Goal: Use online tool/utility: Utilize a website feature to perform a specific function

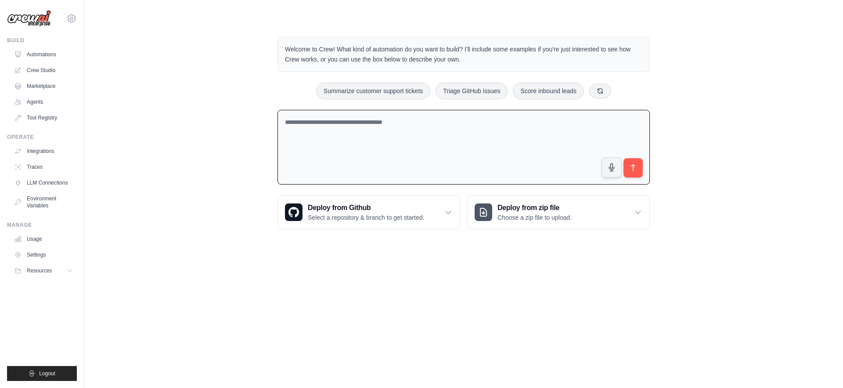
drag, startPoint x: 277, startPoint y: 150, endPoint x: 345, endPoint y: 152, distance: 68.1
click at [345, 152] on textarea at bounding box center [463, 147] width 372 height 75
click at [40, 111] on link "Tool Registry" at bounding box center [44, 118] width 66 height 14
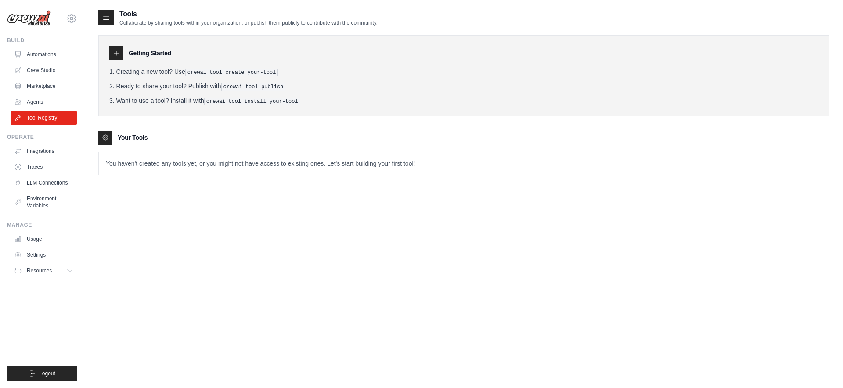
click at [161, 71] on li "Creating a new tool? Use crewai tool create your-tool" at bounding box center [463, 71] width 708 height 9
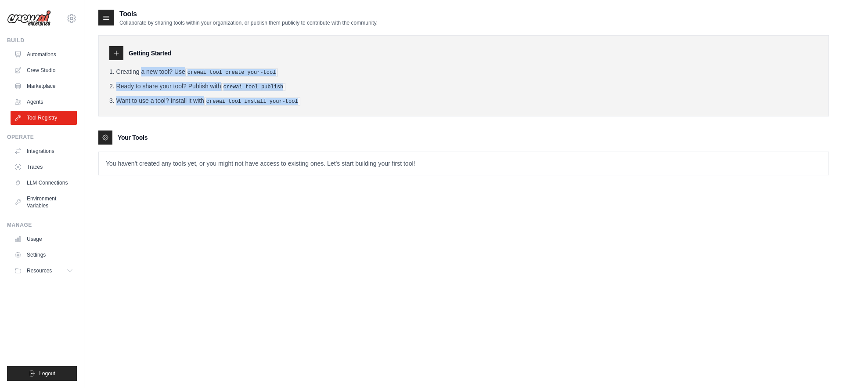
drag, startPoint x: 161, startPoint y: 71, endPoint x: 180, endPoint y: 103, distance: 37.6
click at [181, 103] on ol "Creating a new tool? Use crewai tool create your-tool Ready to share your tool?…" at bounding box center [463, 86] width 708 height 38
click at [180, 99] on li "Want to use a tool? Install it with crewai tool install your-tool" at bounding box center [463, 100] width 708 height 9
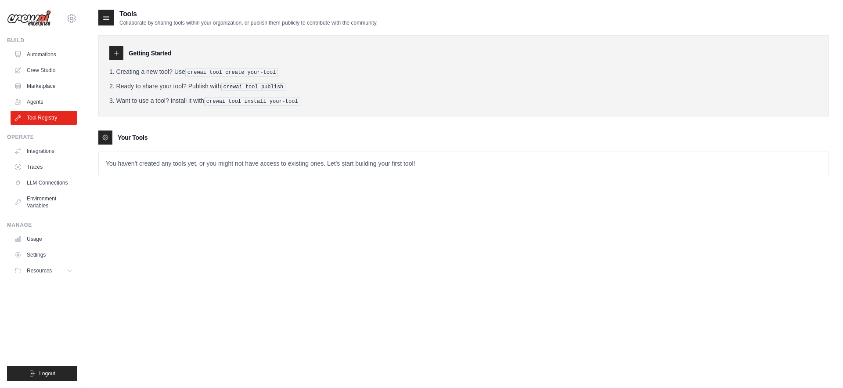
click at [180, 99] on li "Want to use a tool? Install it with crewai tool install your-tool" at bounding box center [463, 100] width 708 height 9
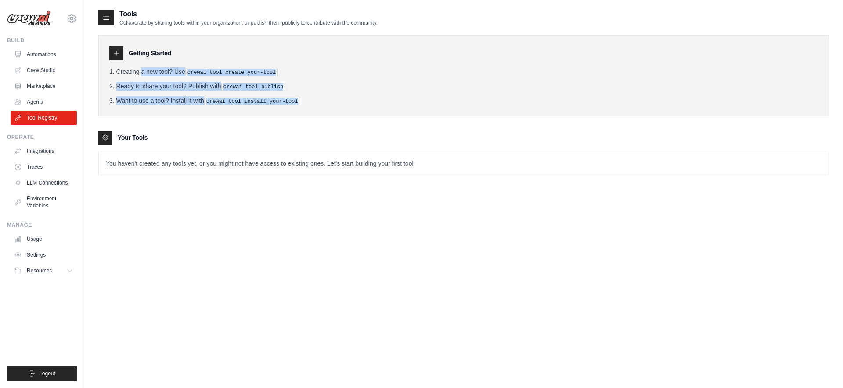
drag, startPoint x: 180, startPoint y: 99, endPoint x: 171, endPoint y: 65, distance: 35.5
click at [171, 65] on div "Getting Started Creating a new tool? Use crewai tool create your-tool Ready to …" at bounding box center [463, 75] width 730 height 81
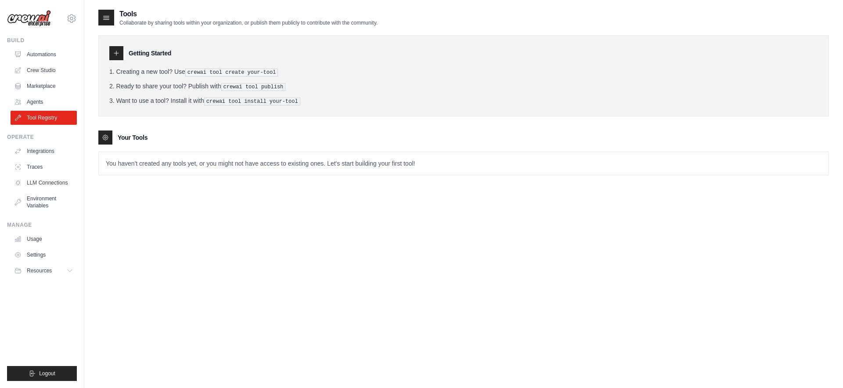
click at [140, 52] on h3 "Getting Started" at bounding box center [150, 53] width 43 height 9
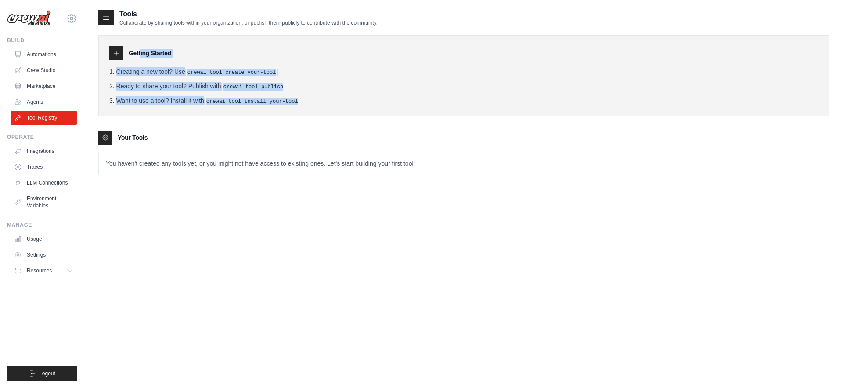
drag, startPoint x: 140, startPoint y: 52, endPoint x: 187, endPoint y: 111, distance: 76.0
click at [187, 111] on div "Getting Started Creating a new tool? Use crewai tool create your-tool Ready to …" at bounding box center [463, 75] width 730 height 81
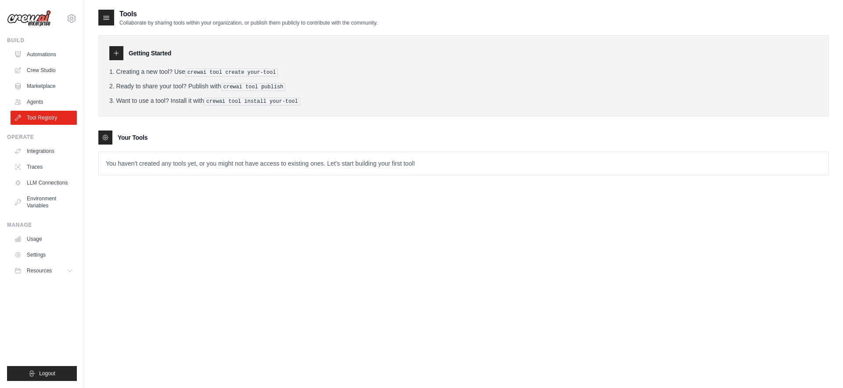
click at [225, 161] on p "You haven't created any tools yet, or you might not have access to existing one…" at bounding box center [463, 163] width 729 height 23
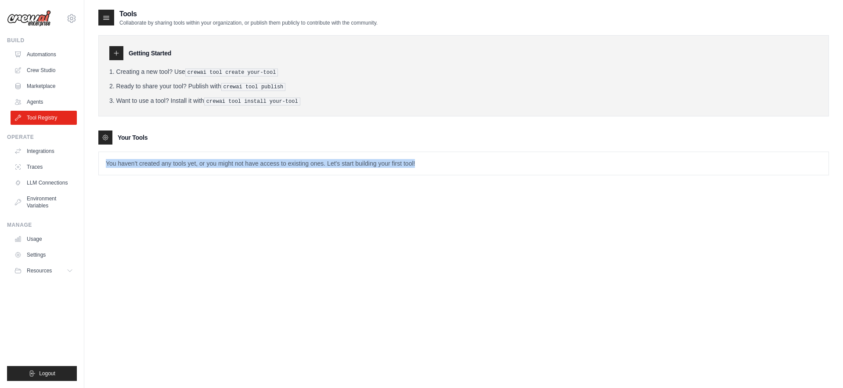
click at [225, 161] on p "You haven't created any tools yet, or you might not have access to existing one…" at bounding box center [463, 163] width 729 height 23
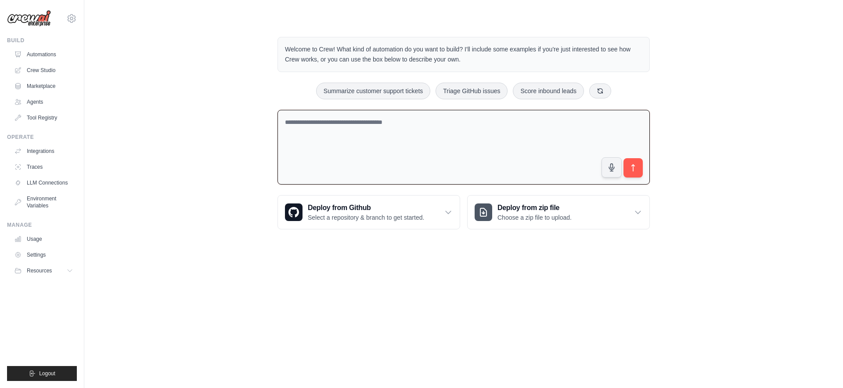
click at [309, 125] on textarea at bounding box center [463, 147] width 372 height 75
type textarea "**********"
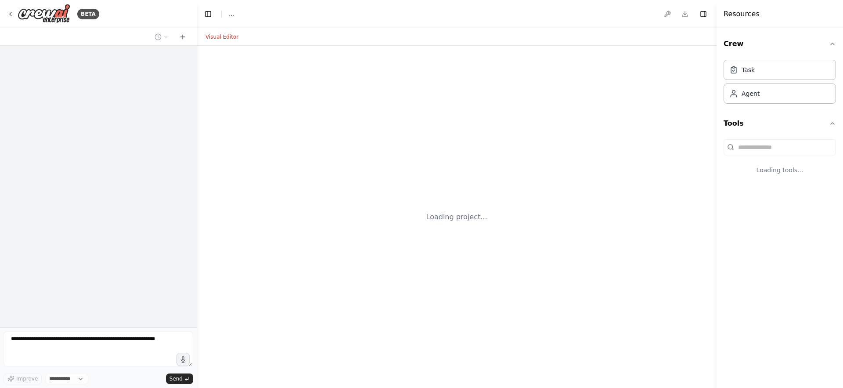
select select "****"
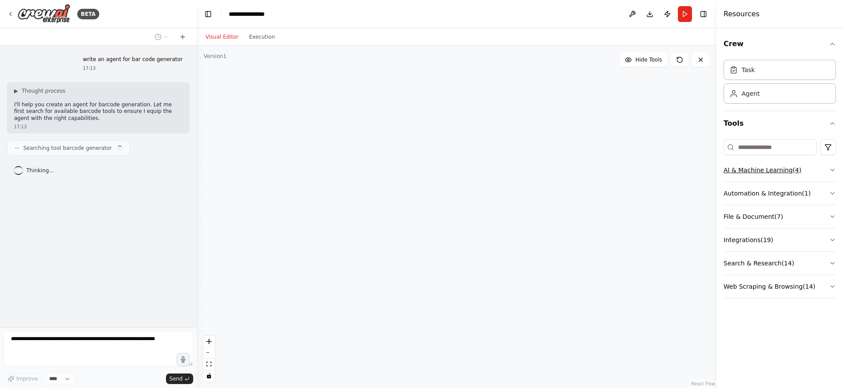
click at [826, 169] on button "AI & Machine Learning ( 4 )" at bounding box center [779, 169] width 112 height 23
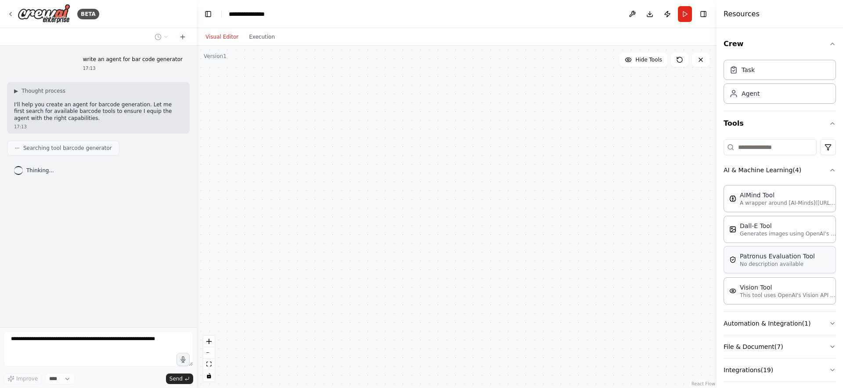
scroll to position [54, 0]
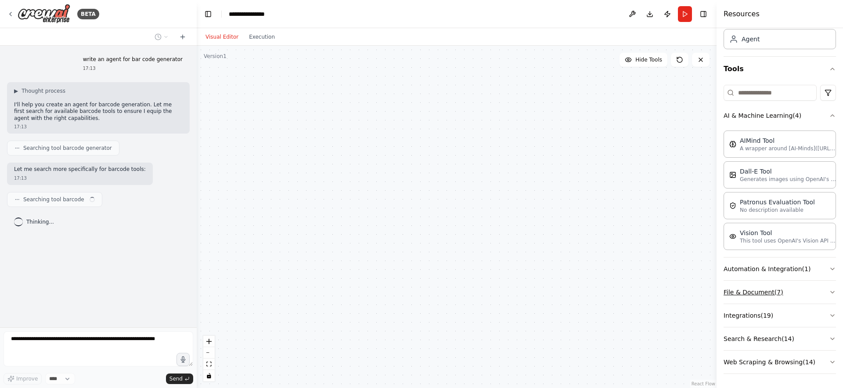
click at [804, 294] on button "File & Document ( 7 )" at bounding box center [779, 291] width 112 height 23
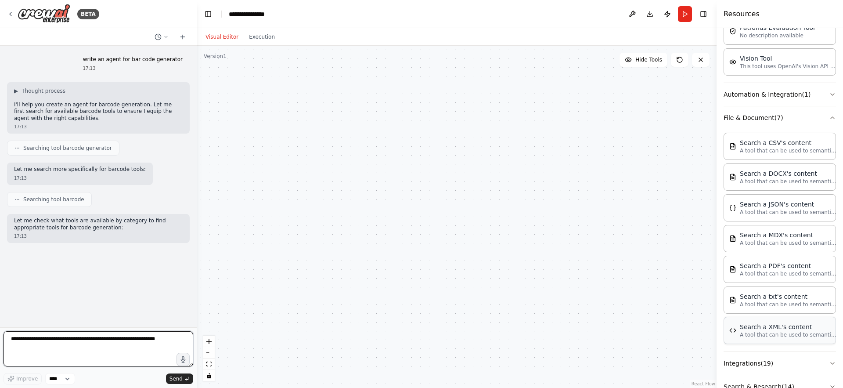
scroll to position [277, 0]
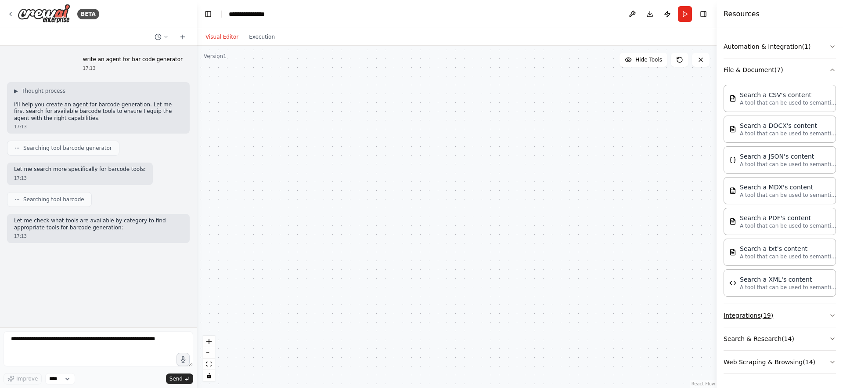
click at [794, 318] on button "Integrations ( 19 )" at bounding box center [779, 315] width 112 height 23
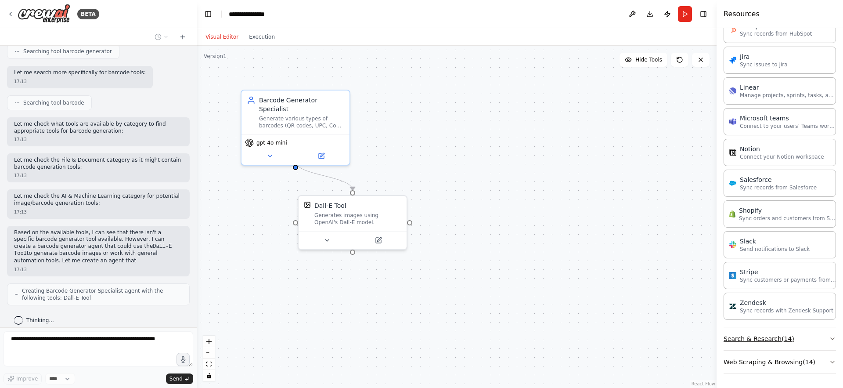
scroll to position [104, 0]
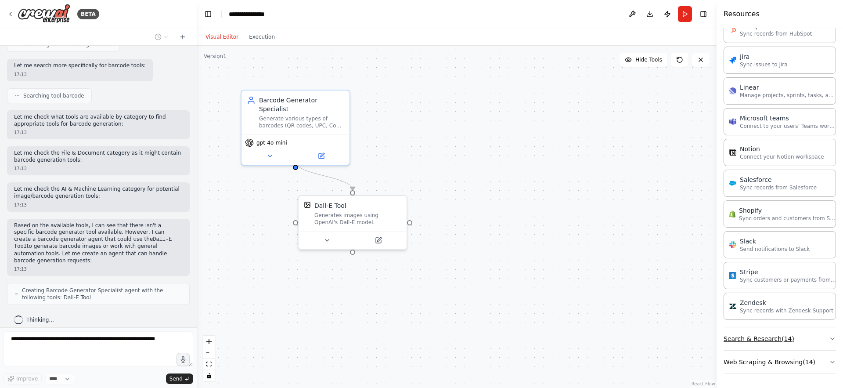
click at [766, 337] on button "Search & Research ( 14 )" at bounding box center [779, 338] width 112 height 23
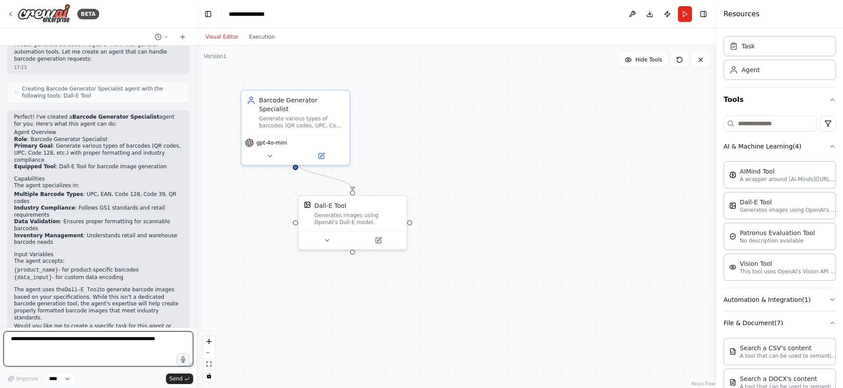
scroll to position [0, 0]
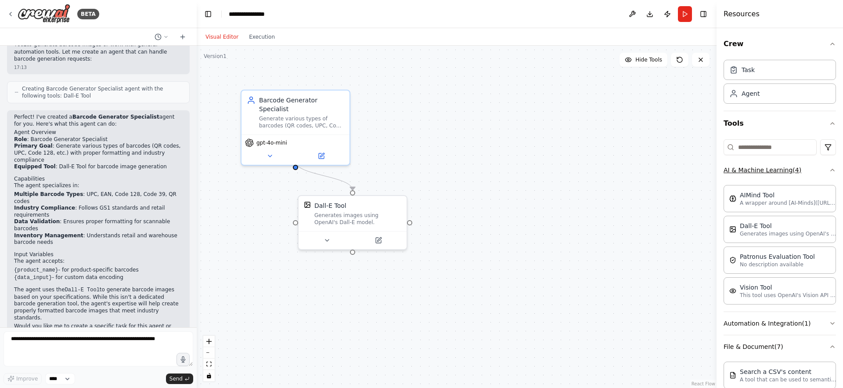
click at [827, 172] on button "AI & Machine Learning ( 4 )" at bounding box center [779, 169] width 112 height 23
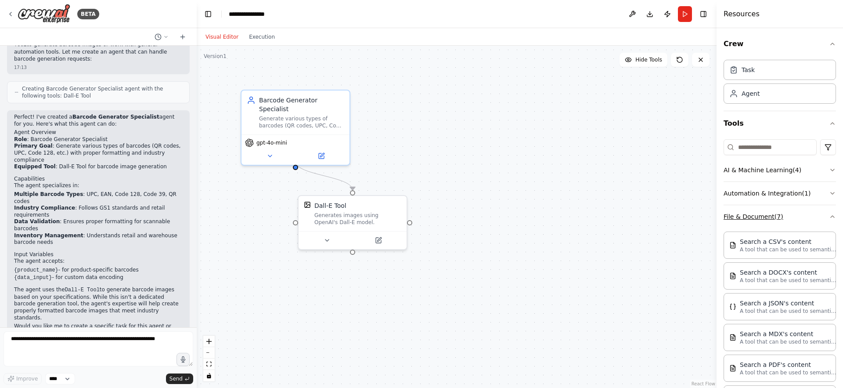
click at [825, 215] on button "File & Document ( 7 )" at bounding box center [779, 216] width 112 height 23
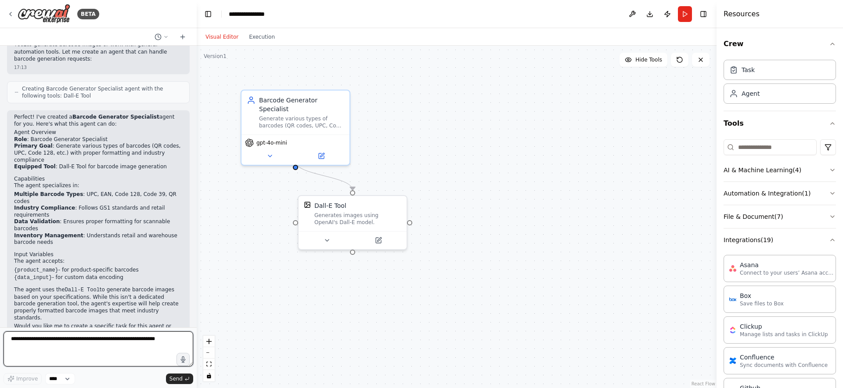
click at [117, 339] on textarea at bounding box center [99, 348] width 190 height 35
type textarea "**********"
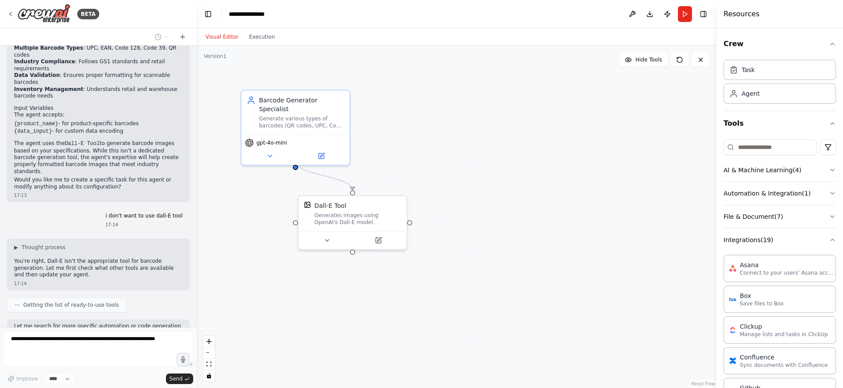
scroll to position [525, 0]
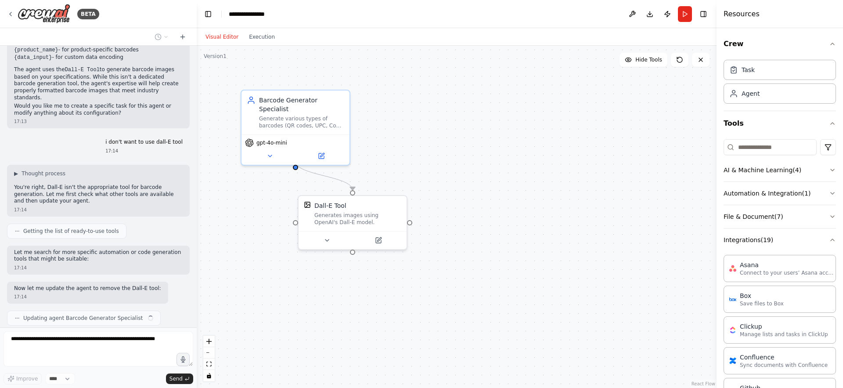
click at [131, 298] on div "write an agent for bar code generator 17:13 ▶ Thought process I'll help you cre…" at bounding box center [98, 186] width 197 height 281
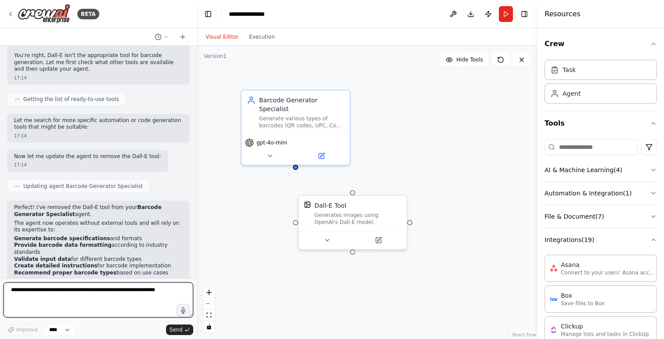
scroll to position [704, 0]
